Goal: Find specific page/section: Find specific page/section

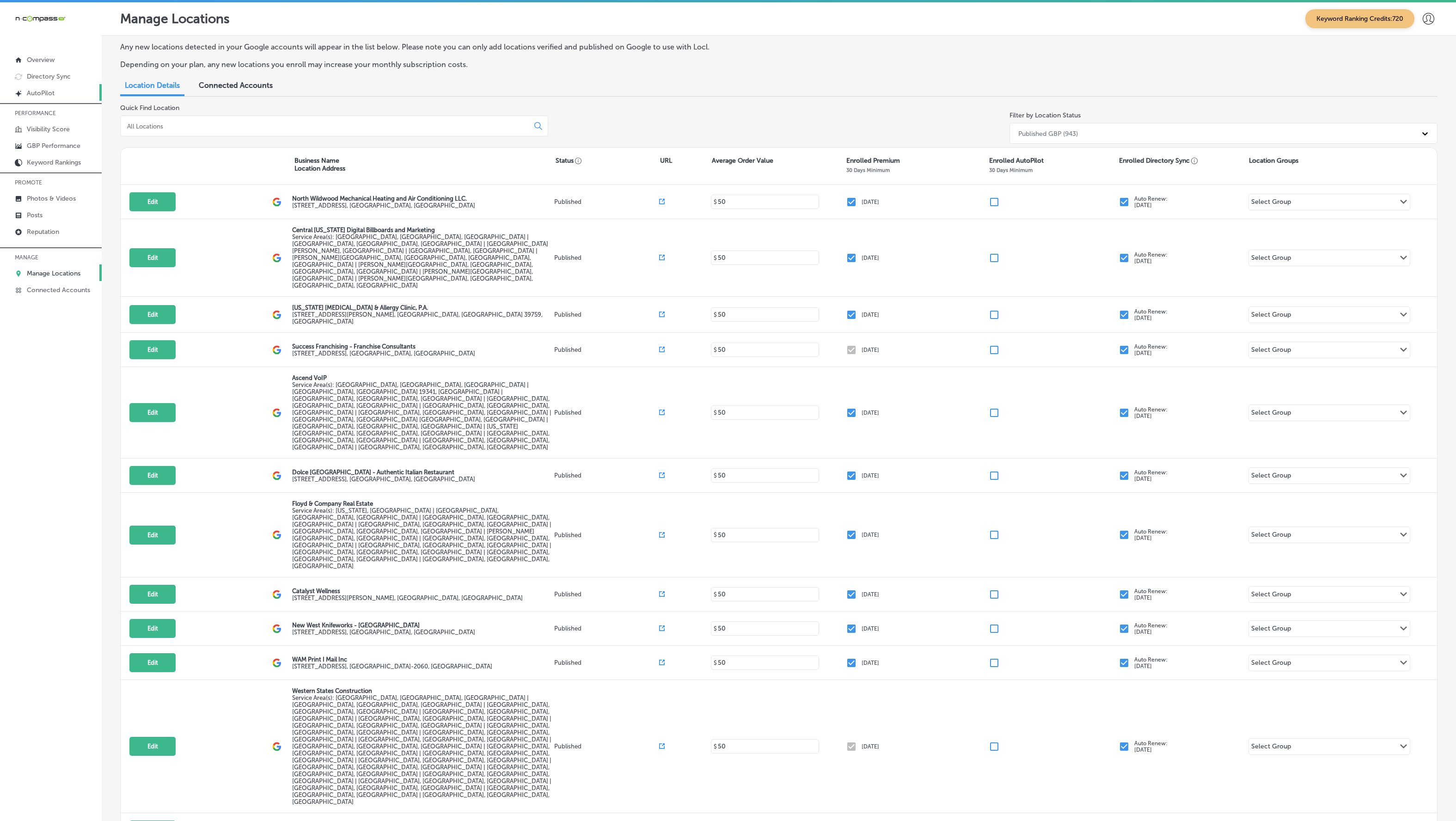
click at [51, 93] on p "AutoPilot" at bounding box center [40, 93] width 28 height 8
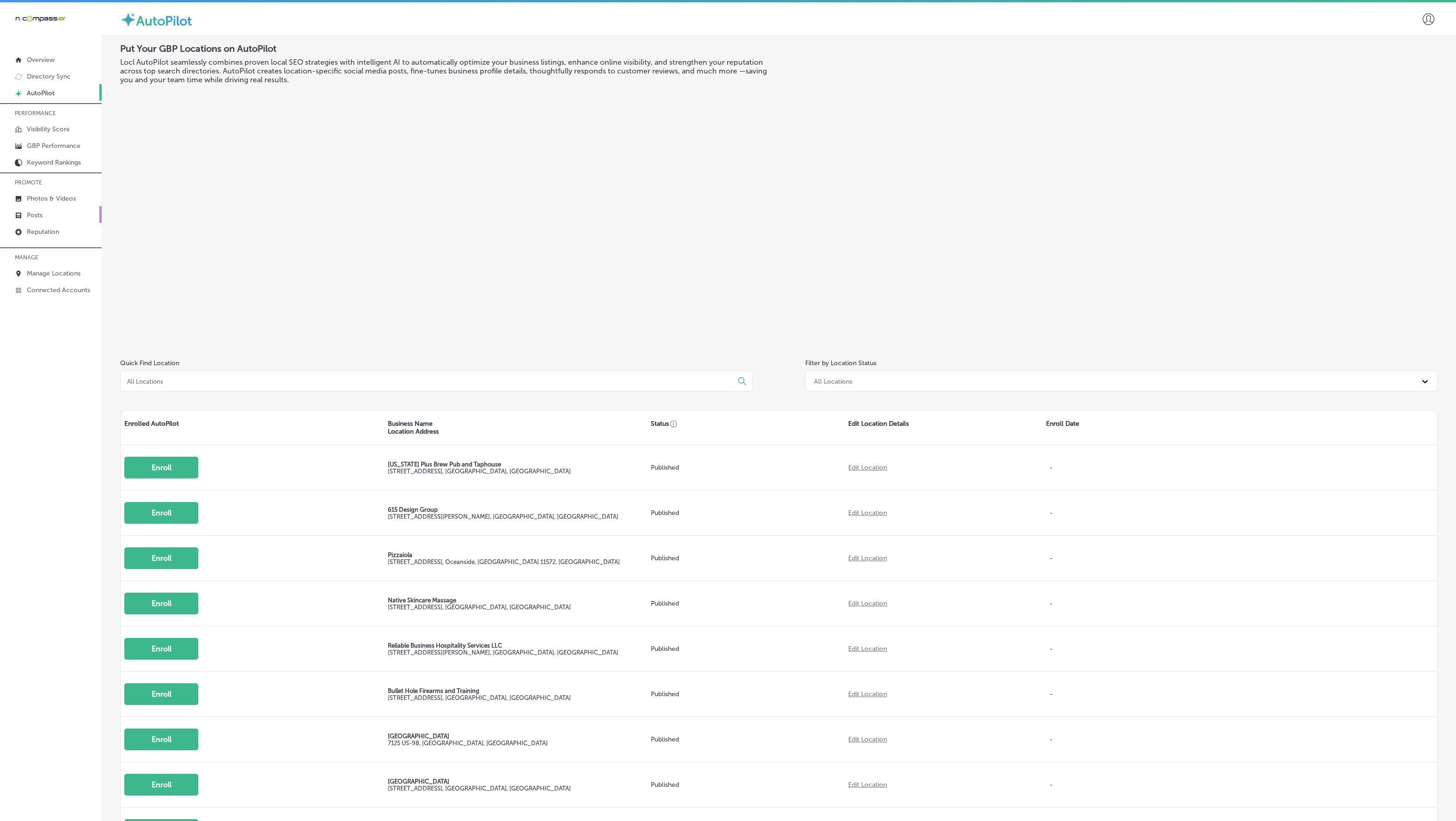
click at [47, 212] on link "Posts" at bounding box center [51, 215] width 102 height 17
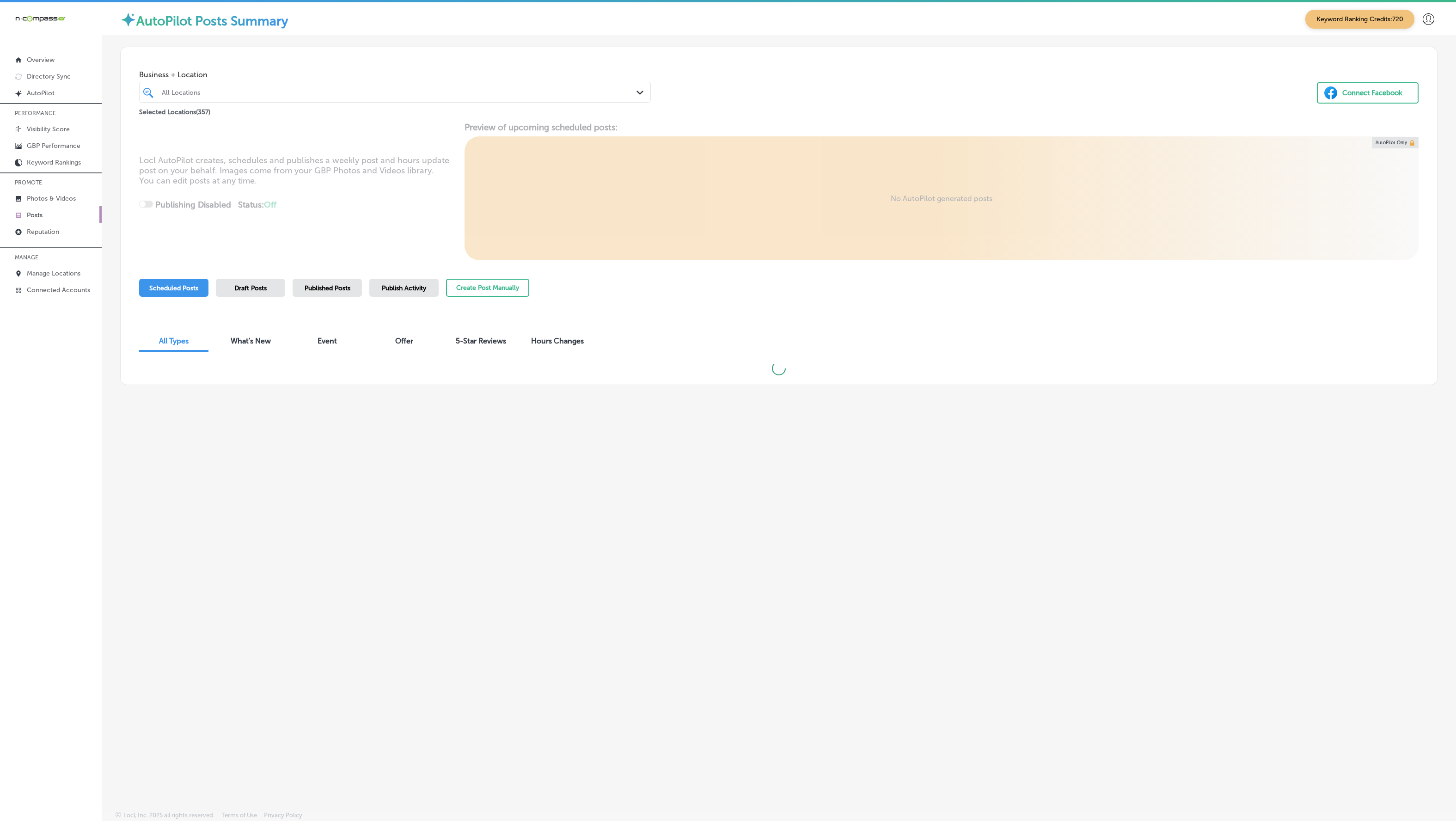
click at [326, 284] on span "Published Posts" at bounding box center [327, 288] width 46 height 8
click at [276, 94] on div "All Locations" at bounding box center [399, 92] width 476 height 8
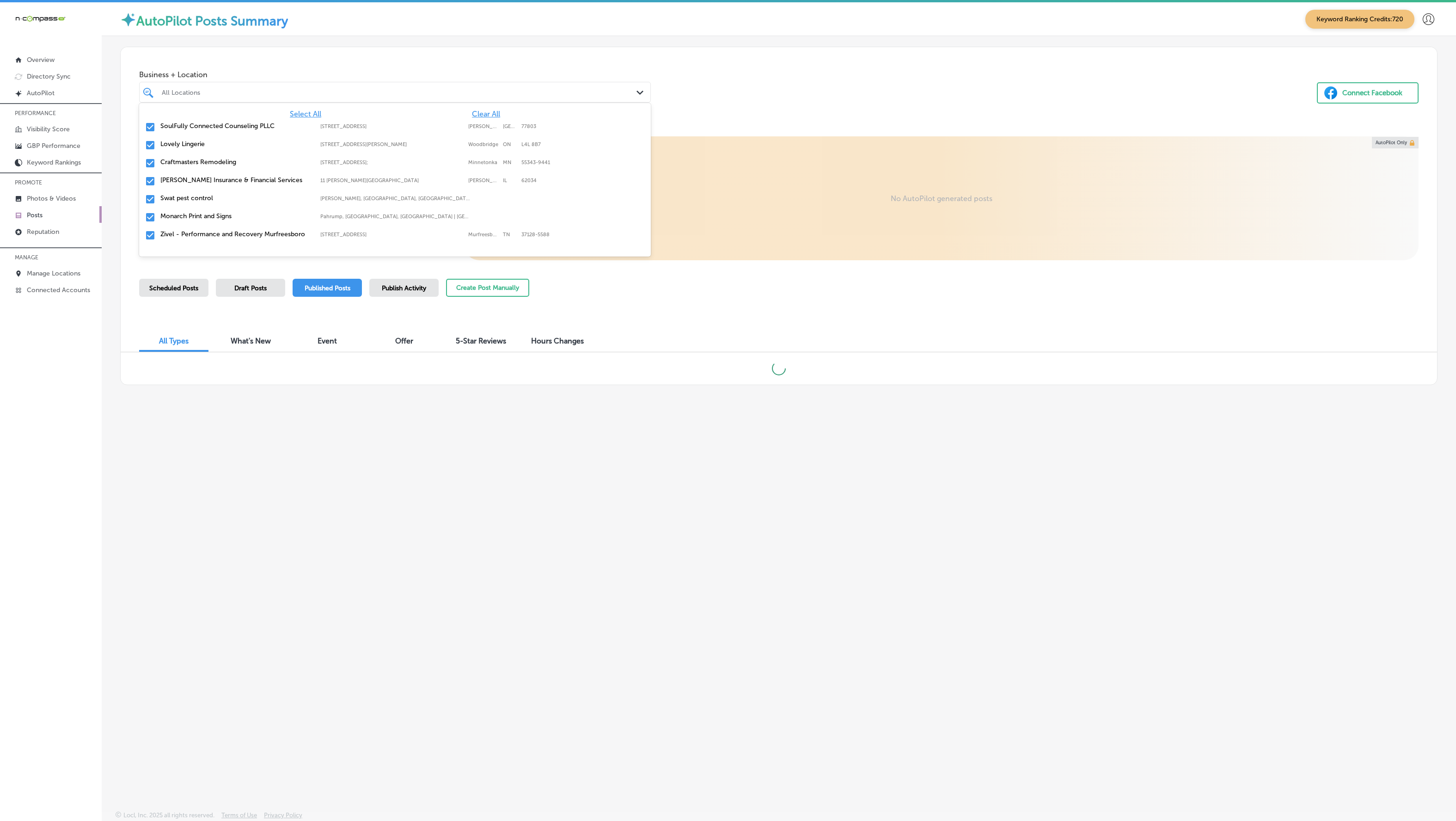
click at [486, 112] on span "Clear All" at bounding box center [486, 114] width 28 height 8
click at [182, 143] on label "Lovely Lingerie" at bounding box center [235, 143] width 151 height 8
click at [175, 163] on label "Craftmasters Remodeling" at bounding box center [235, 162] width 151 height 8
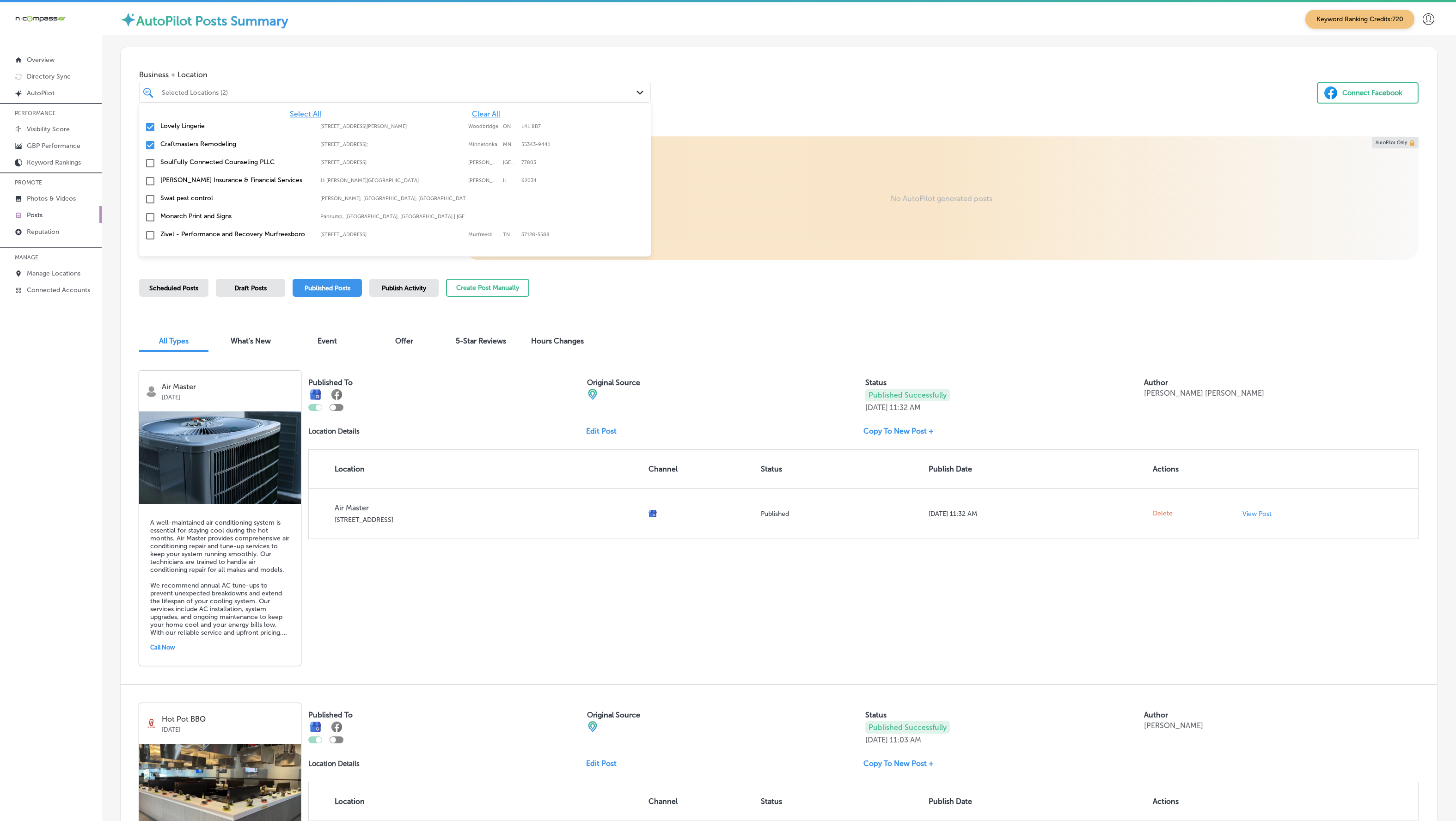
click at [817, 70] on div "Business + Location option [STREET_ADDRESS]. [STREET_ADDRESS][PERSON_NAME]. 358…" at bounding box center [779, 82] width 1317 height 70
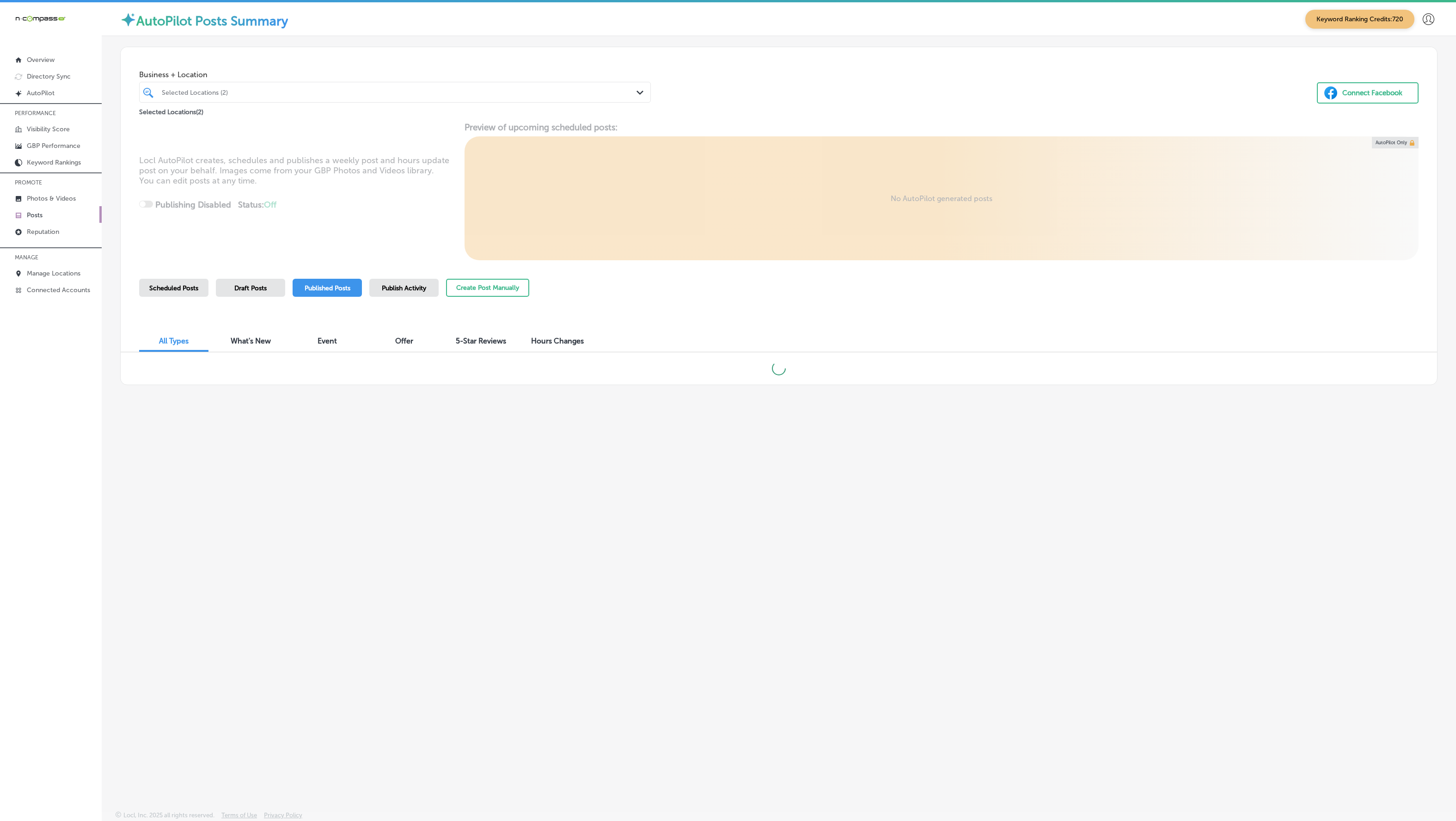
click at [325, 290] on span "Published Posts" at bounding box center [327, 288] width 46 height 8
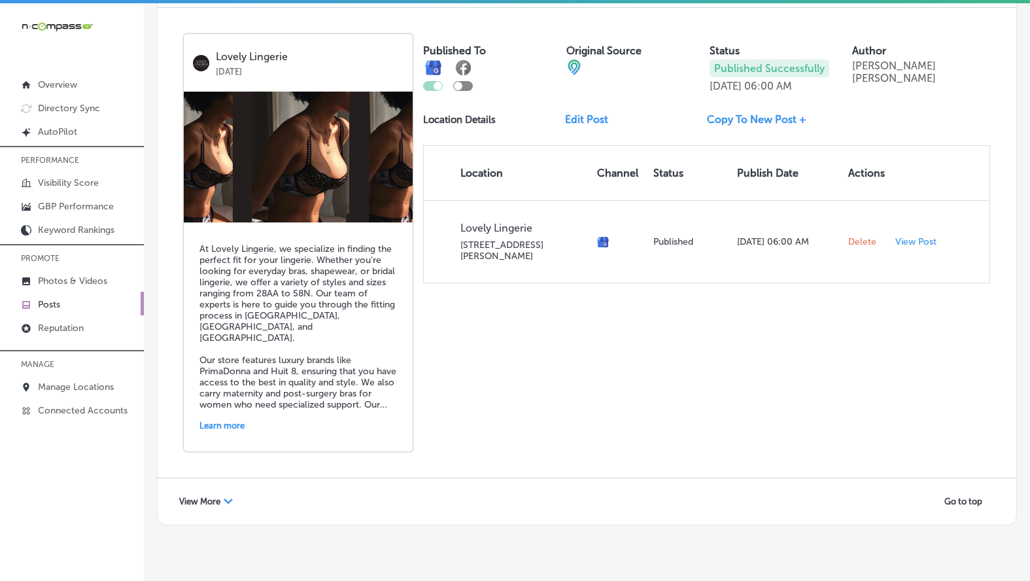
scroll to position [3, 0]
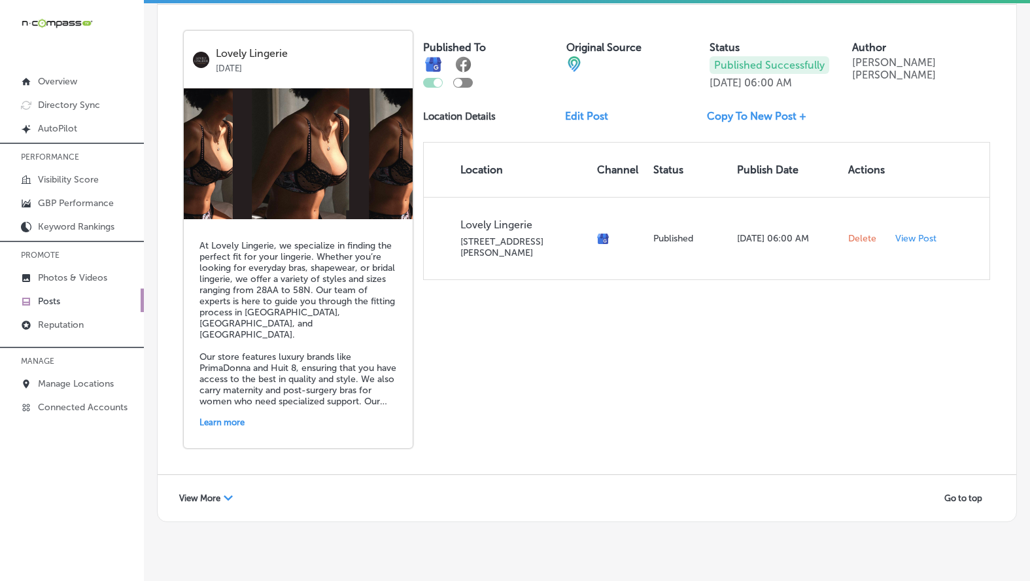
click at [203, 493] on span "View More" at bounding box center [199, 498] width 41 height 10
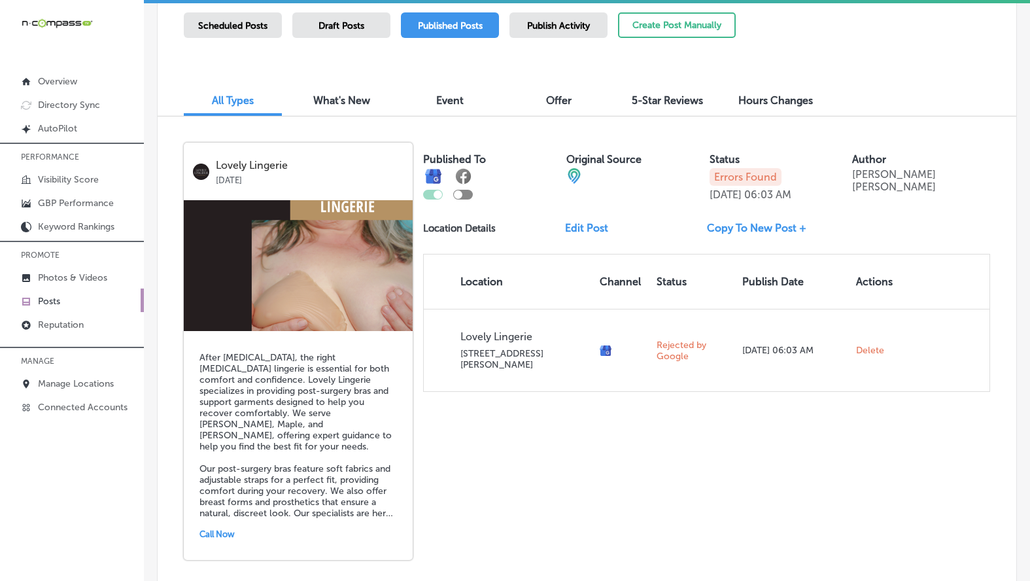
scroll to position [355, 0]
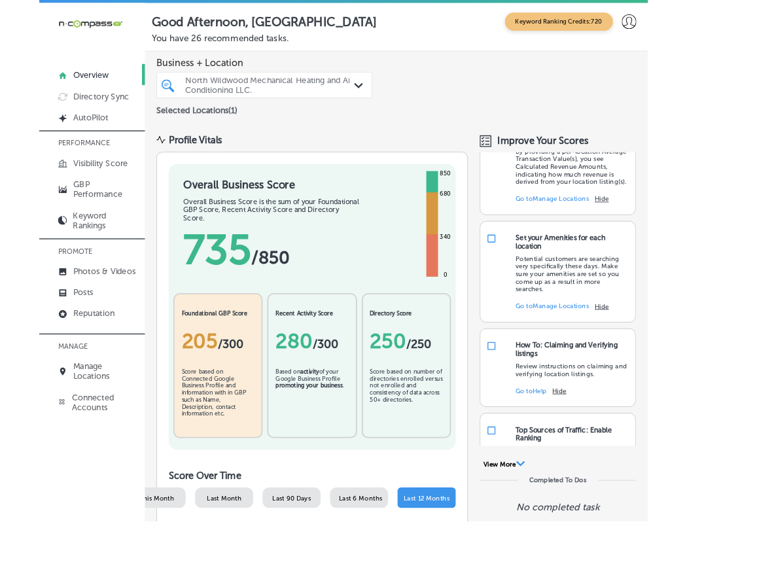
scroll to position [230, 0]
